Goal: Find specific page/section: Find specific page/section

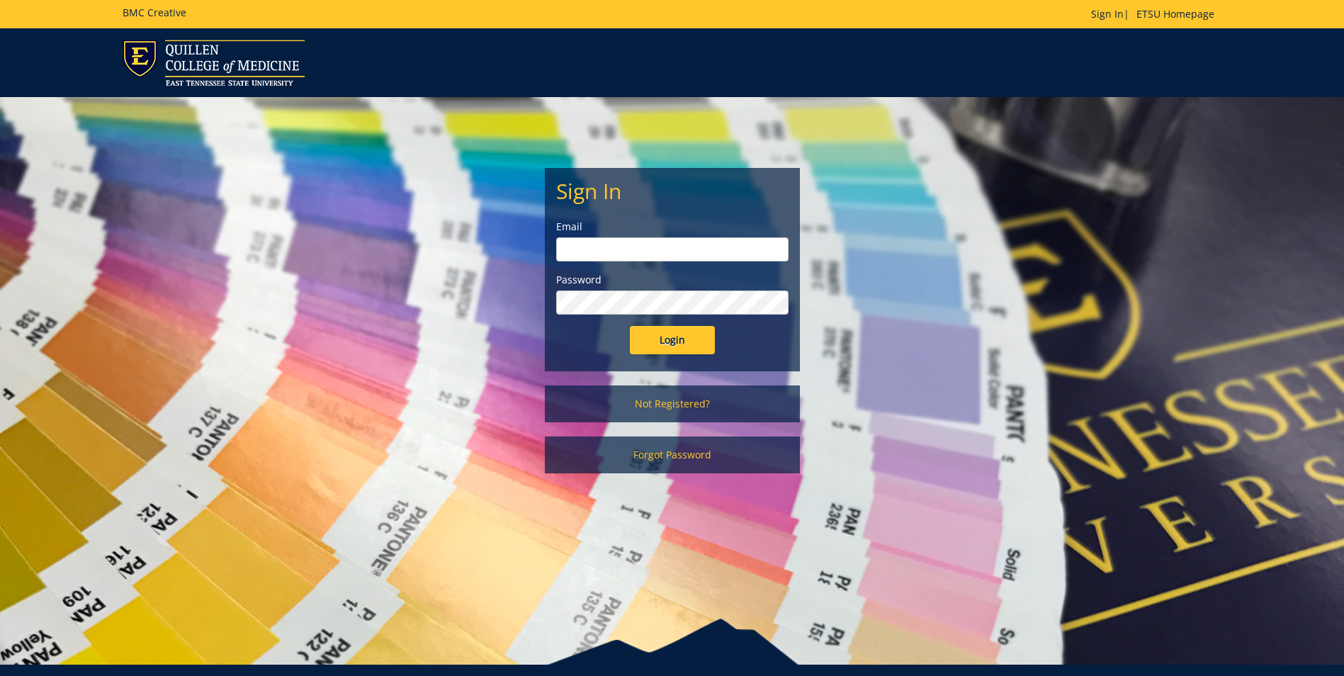
click at [668, 252] on input "email" at bounding box center [672, 249] width 232 height 24
type input "[EMAIL_ADDRESS][DOMAIN_NAME]"
click at [630, 326] on input "Login" at bounding box center [672, 340] width 85 height 28
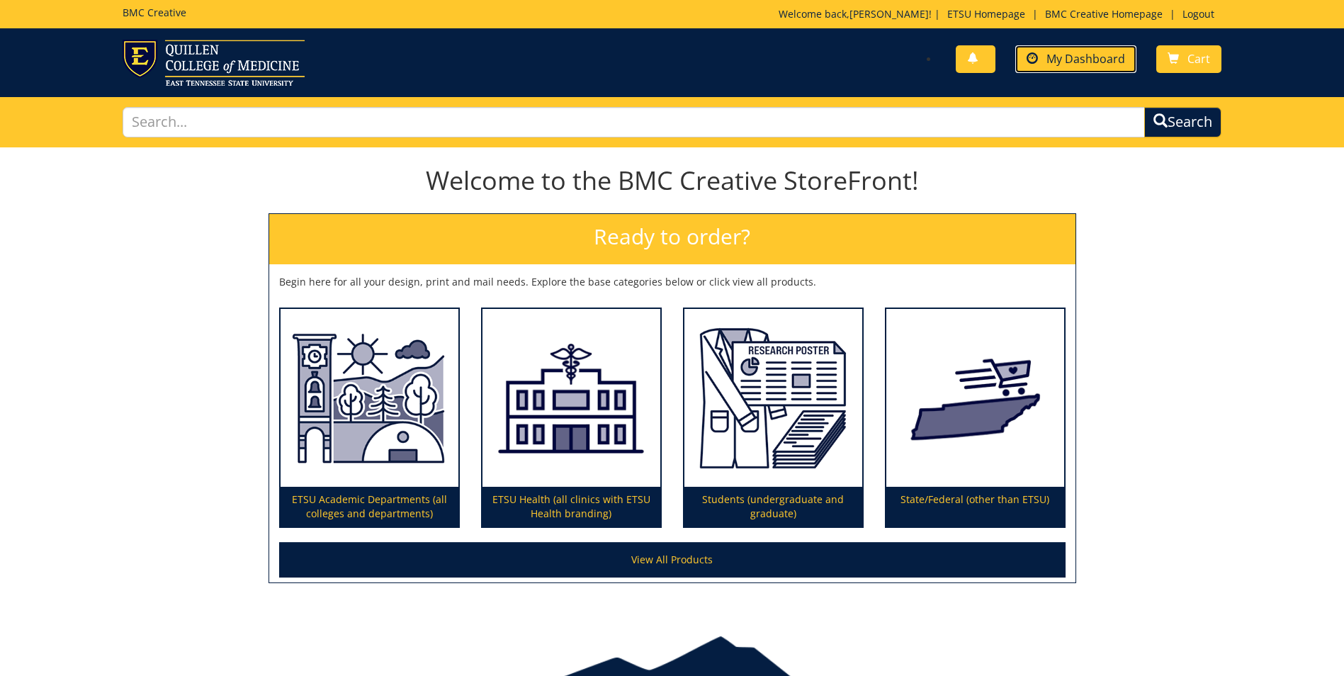
click at [1095, 64] on span "My Dashboard" at bounding box center [1085, 59] width 79 height 16
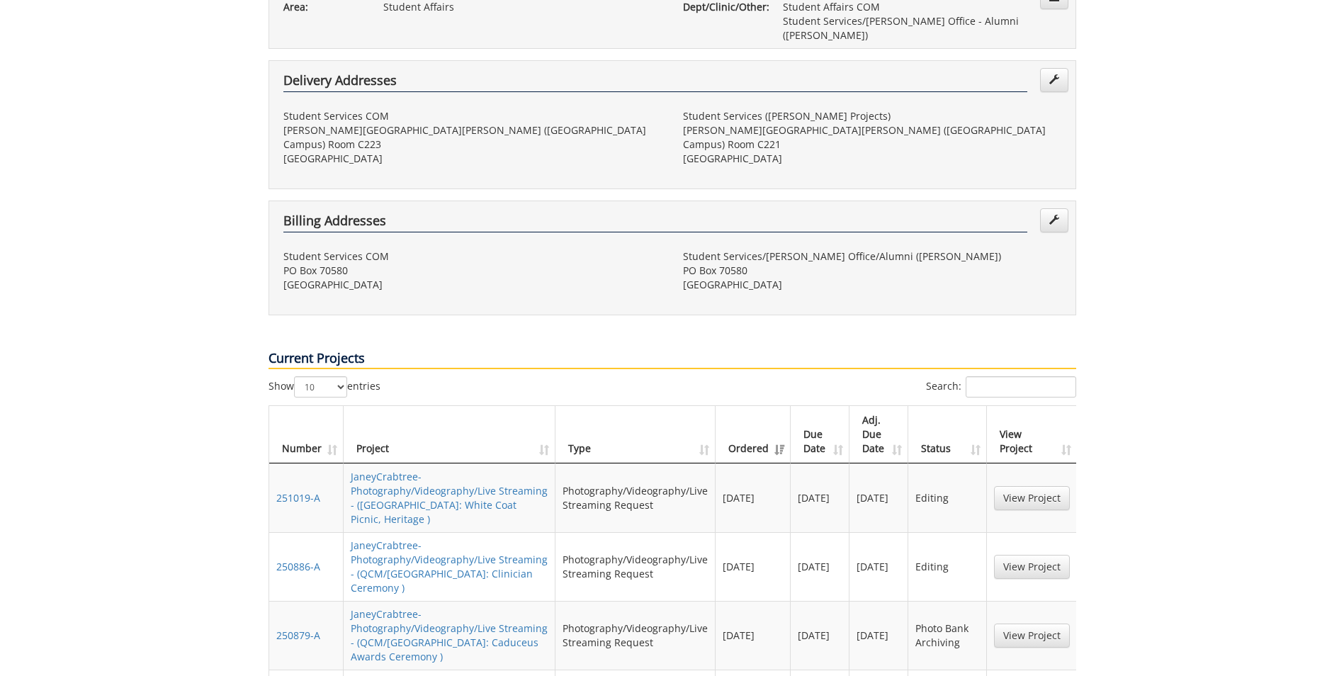
scroll to position [496, 0]
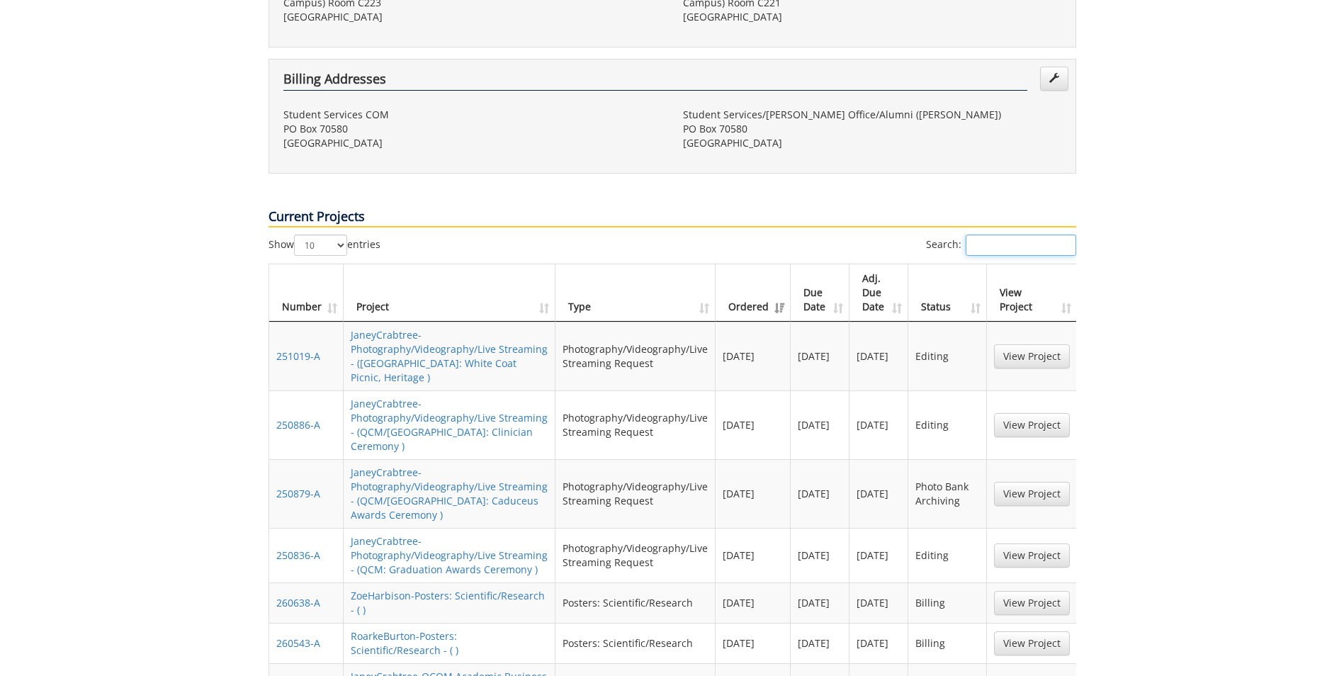
click at [1017, 235] on input "Search:" at bounding box center [1021, 245] width 111 height 21
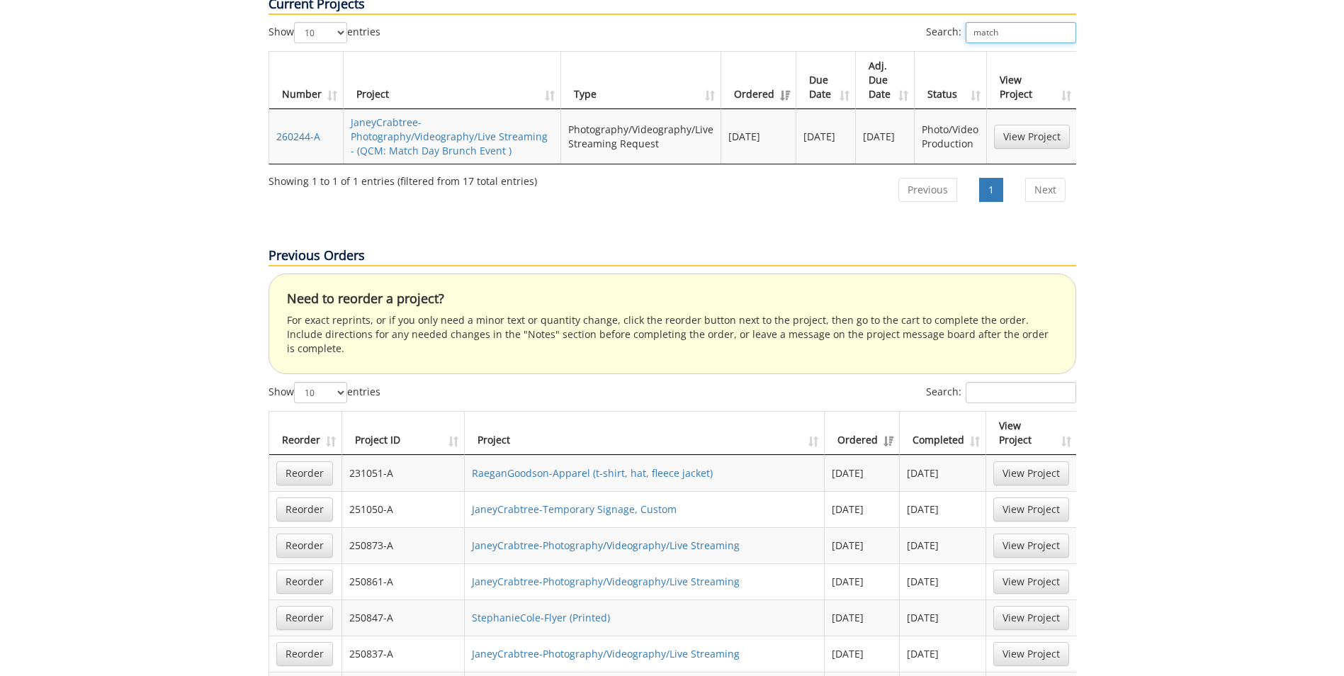
scroll to position [850, 0]
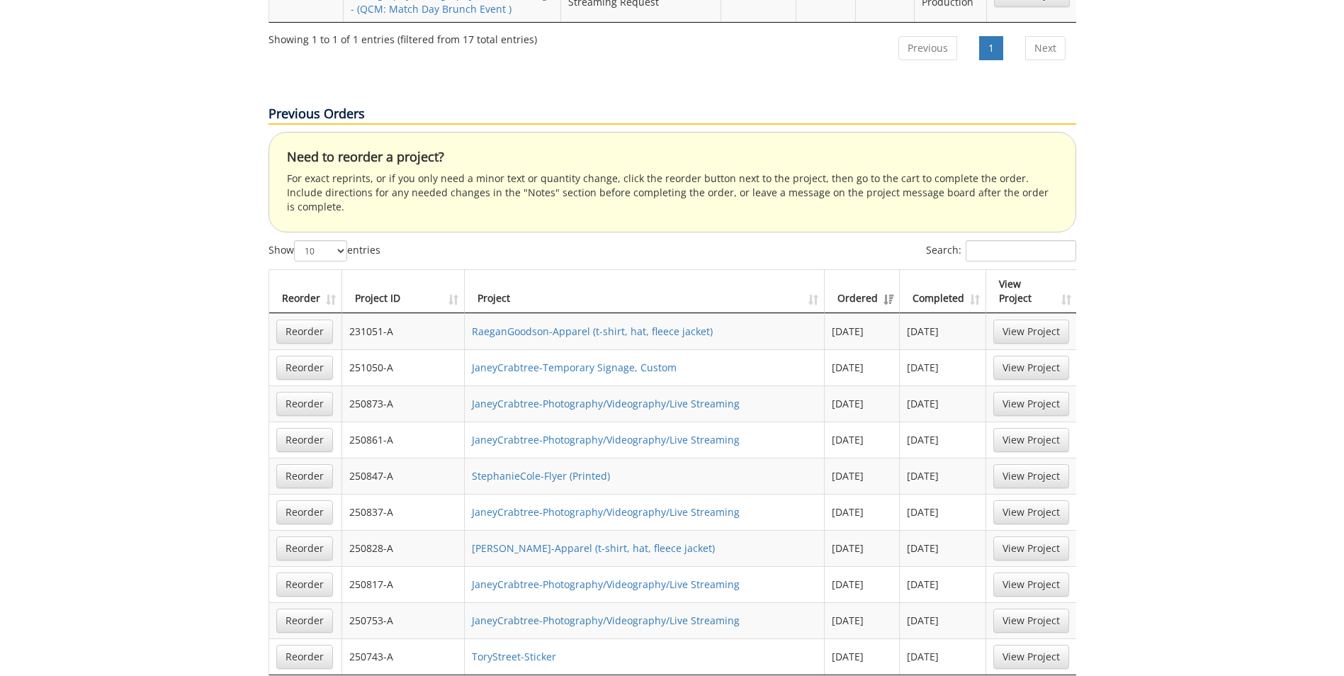
type input "match"
click at [1014, 240] on input "Search:" at bounding box center [1021, 250] width 111 height 21
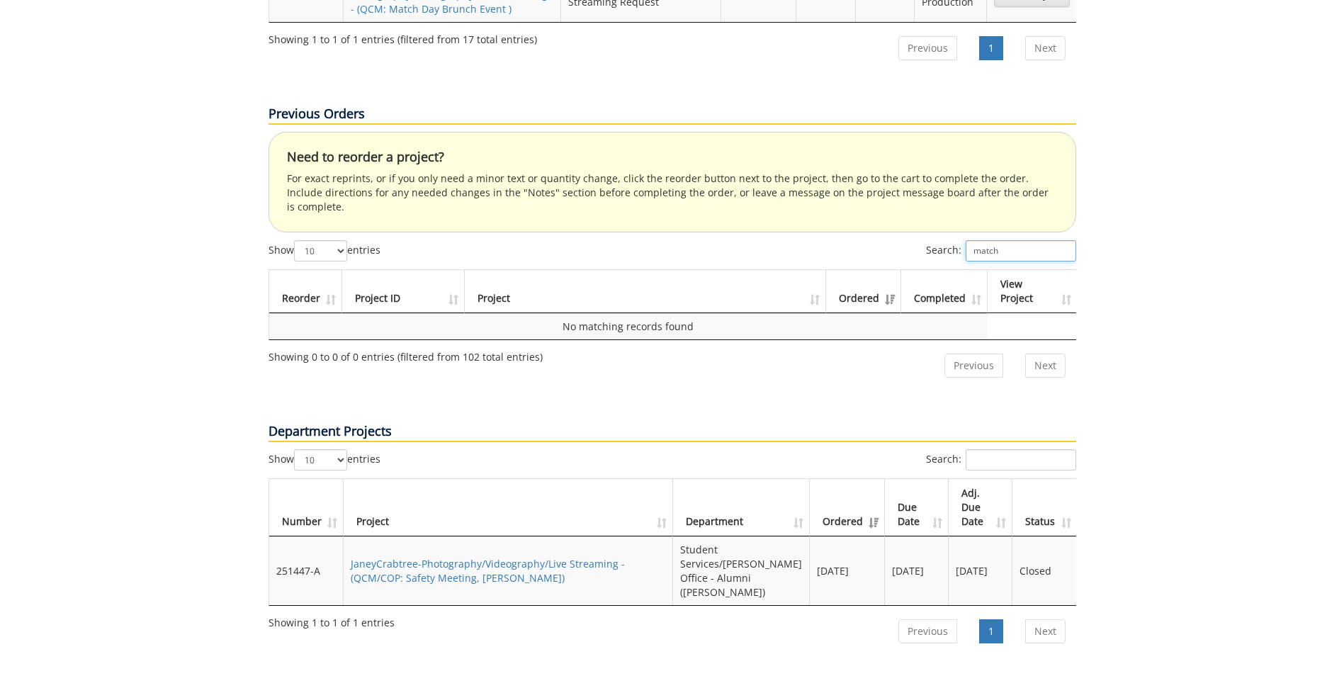
type input "match"
click at [1017, 449] on input "Search:" at bounding box center [1021, 459] width 111 height 21
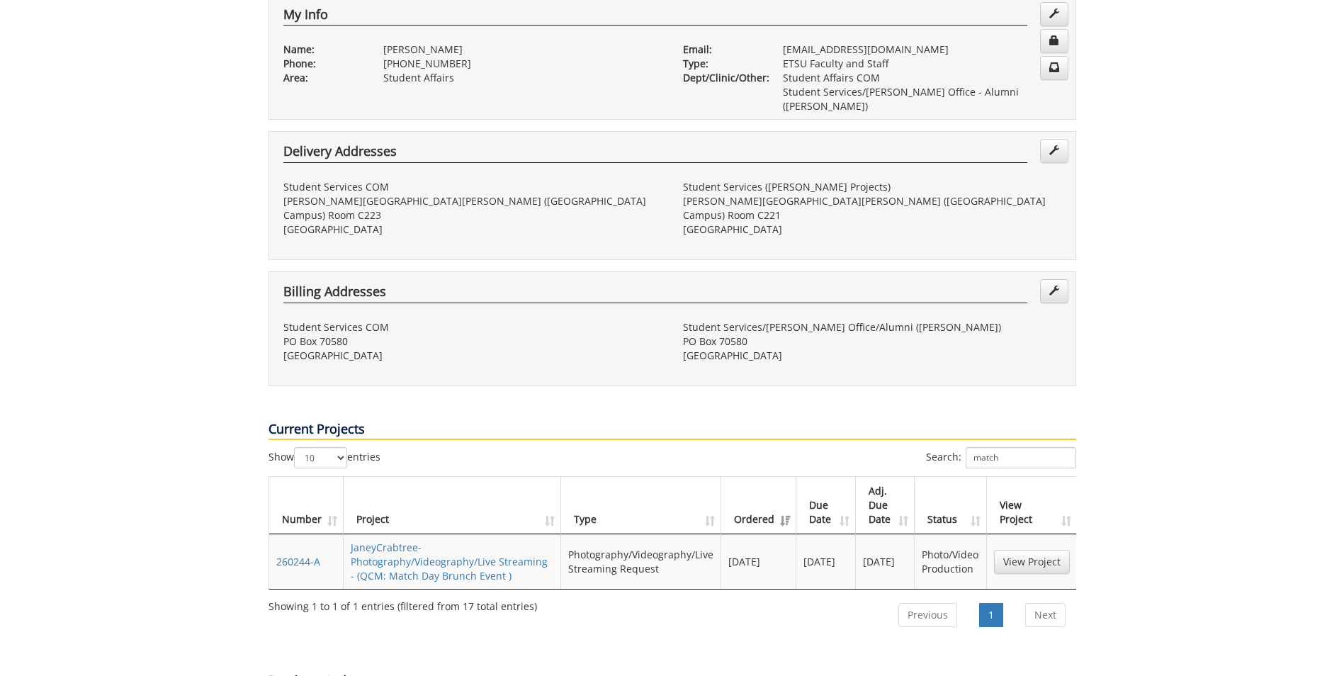
scroll to position [0, 0]
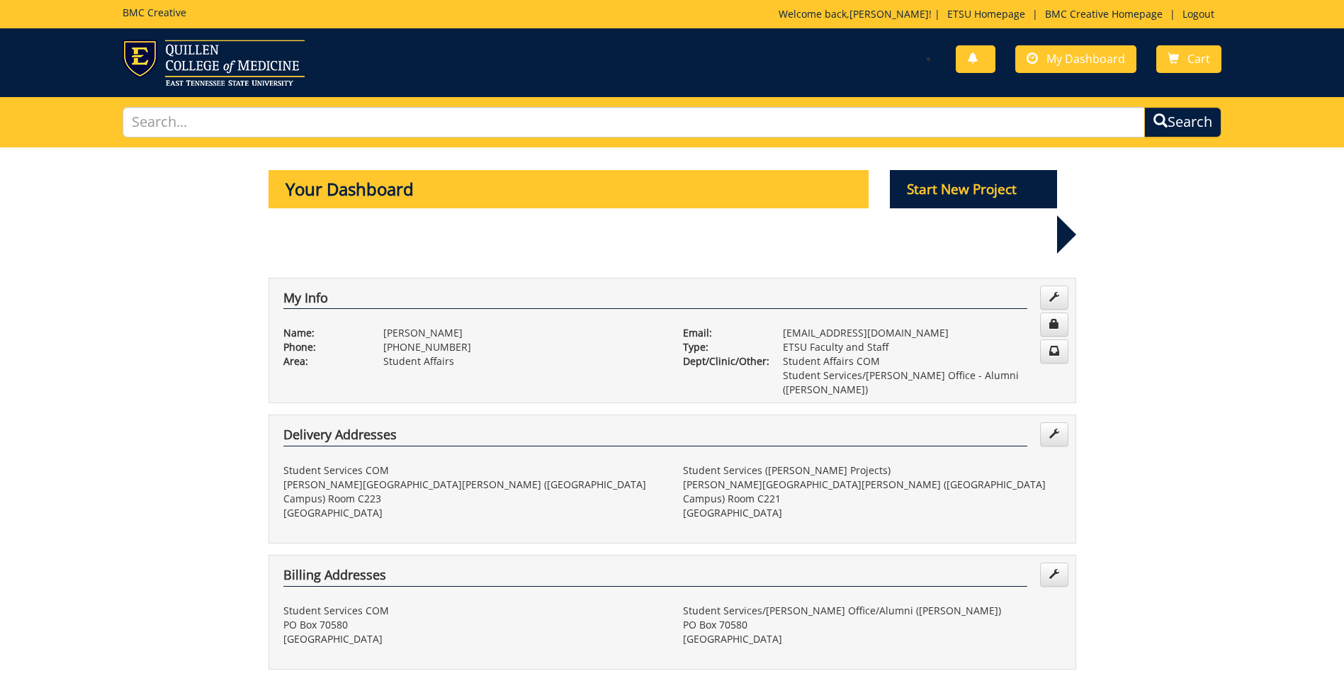
type input "match"
